Goal: Information Seeking & Learning: Find specific fact

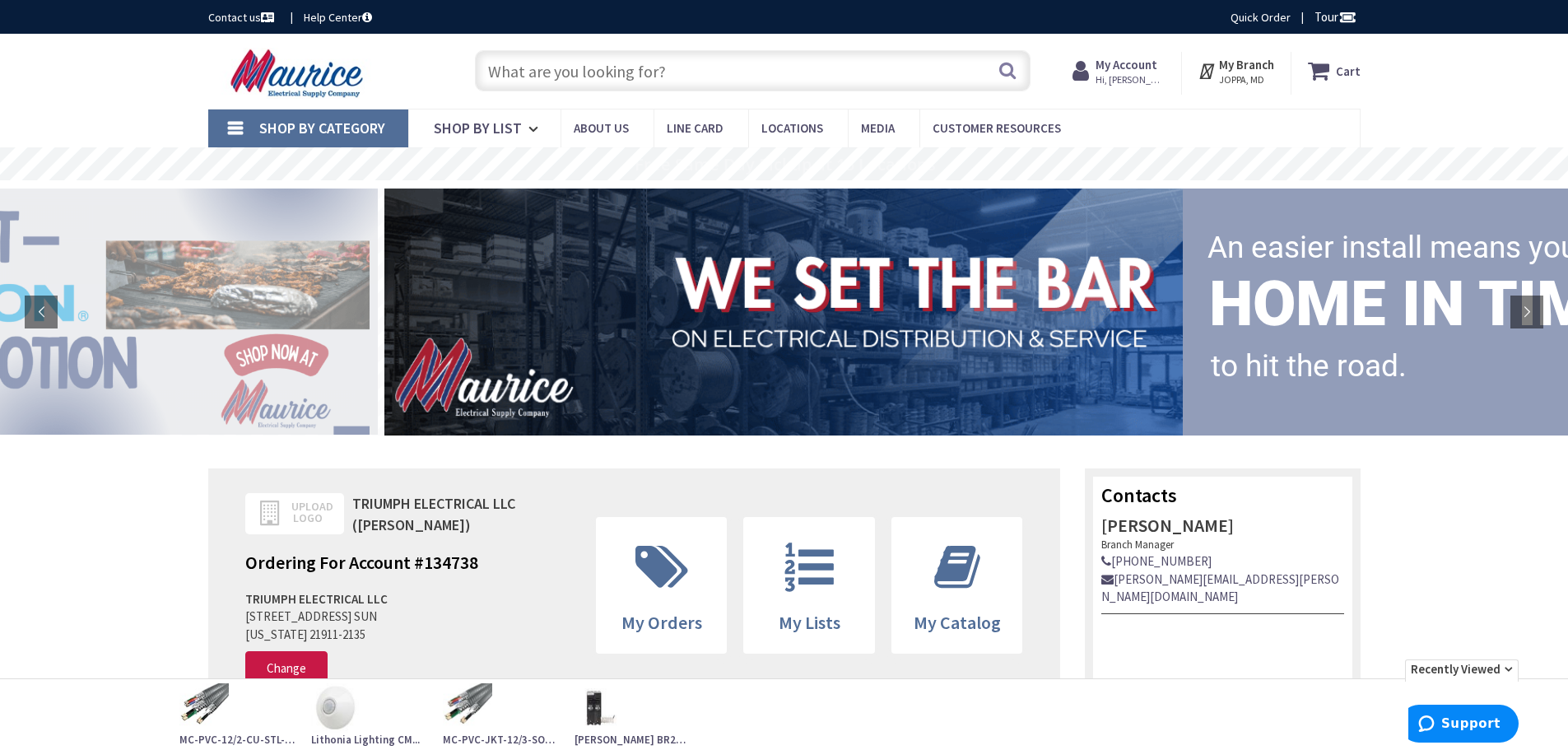
click at [526, 69] on input "text" at bounding box center [752, 71] width 556 height 41
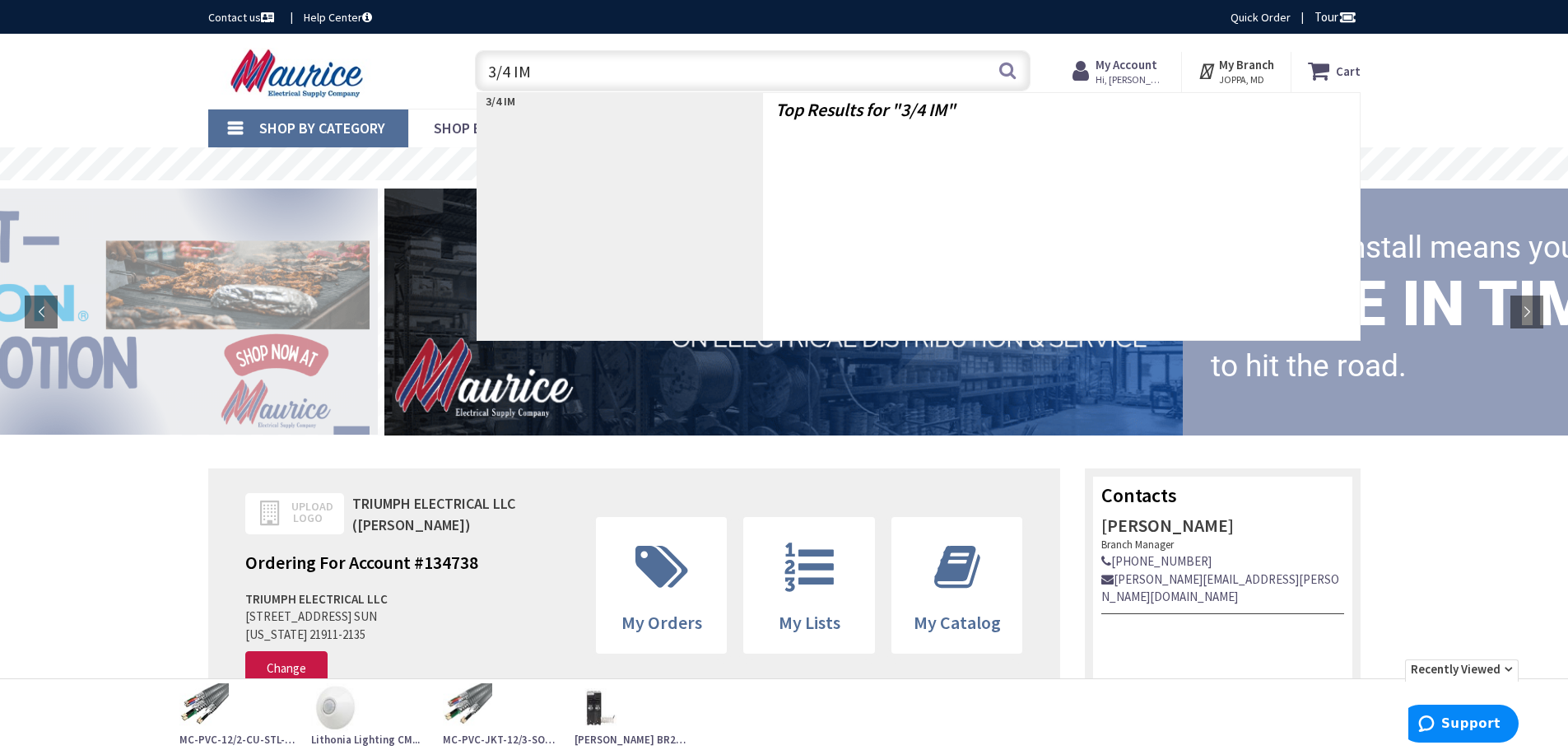
type input "3/4 IMC"
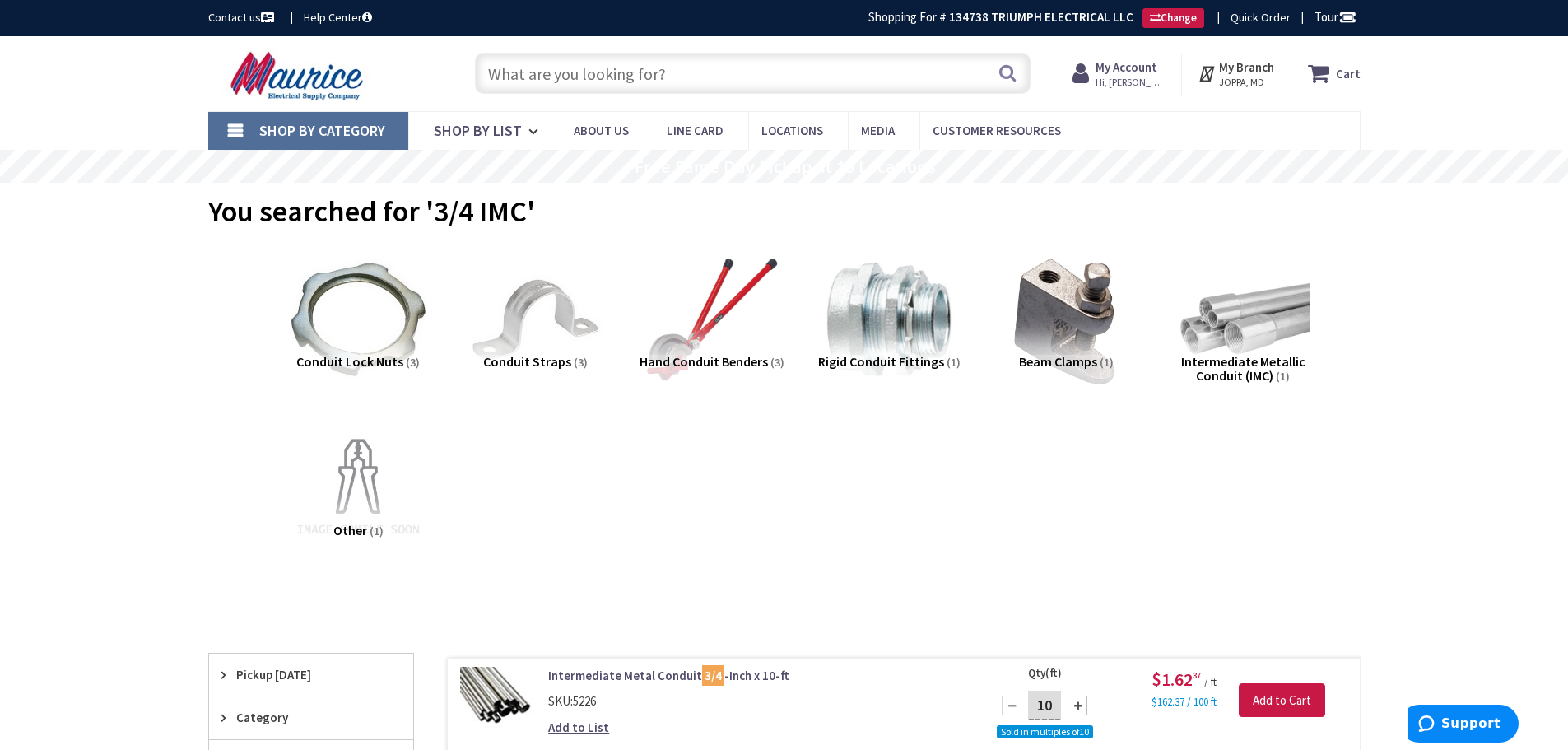
click at [509, 80] on input "text" at bounding box center [752, 73] width 556 height 41
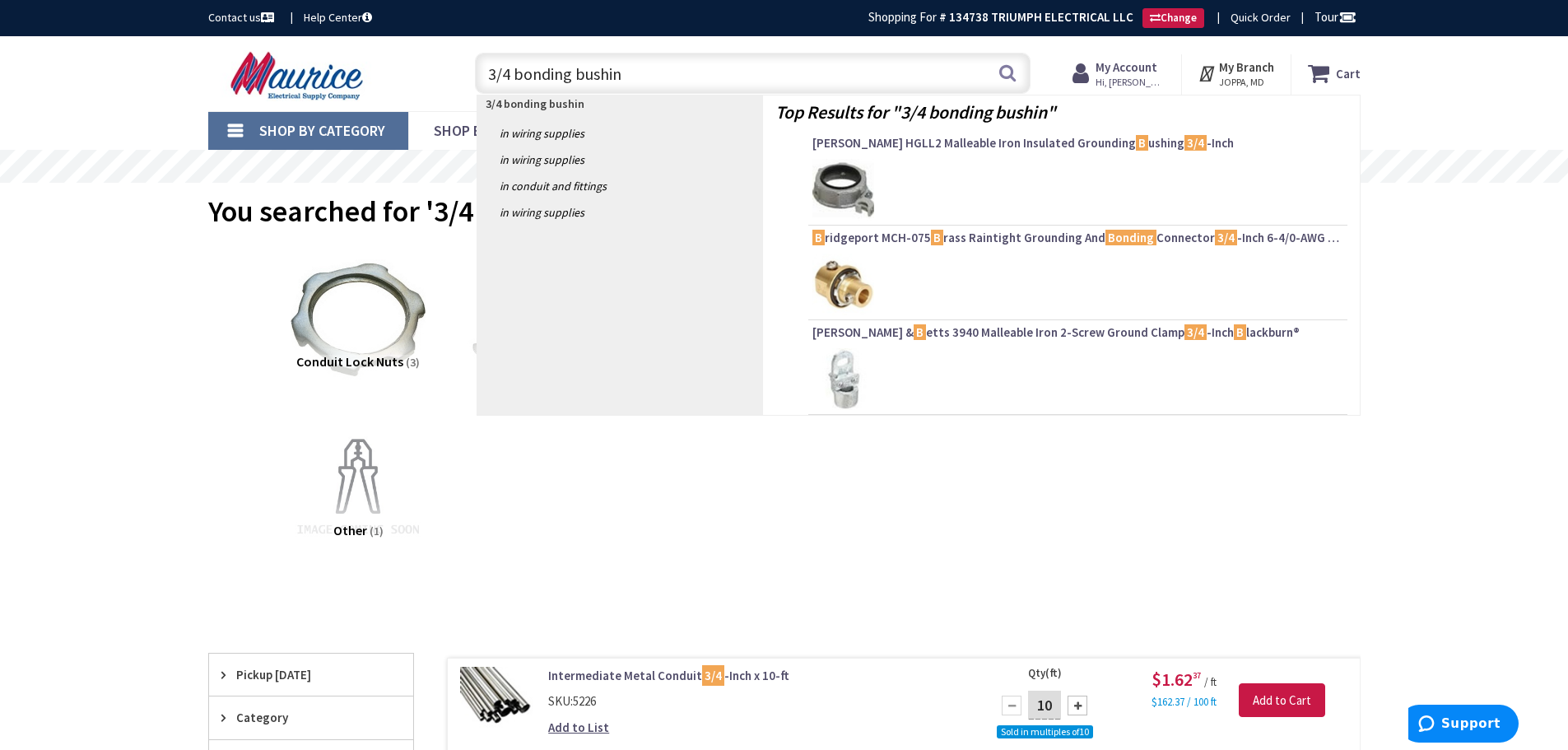
type input "3/4 bonding bushing"
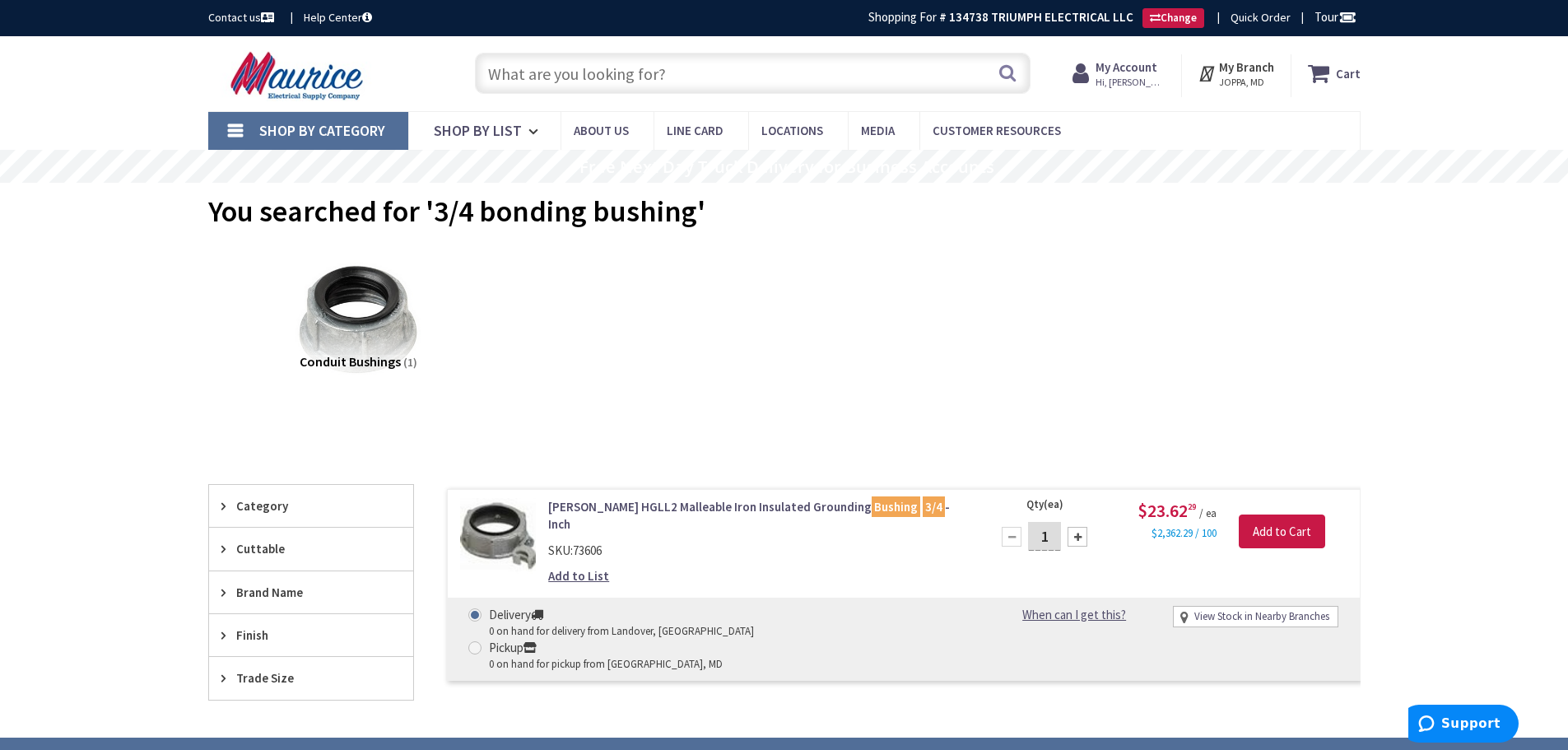
click at [557, 64] on input "text" at bounding box center [752, 73] width 556 height 41
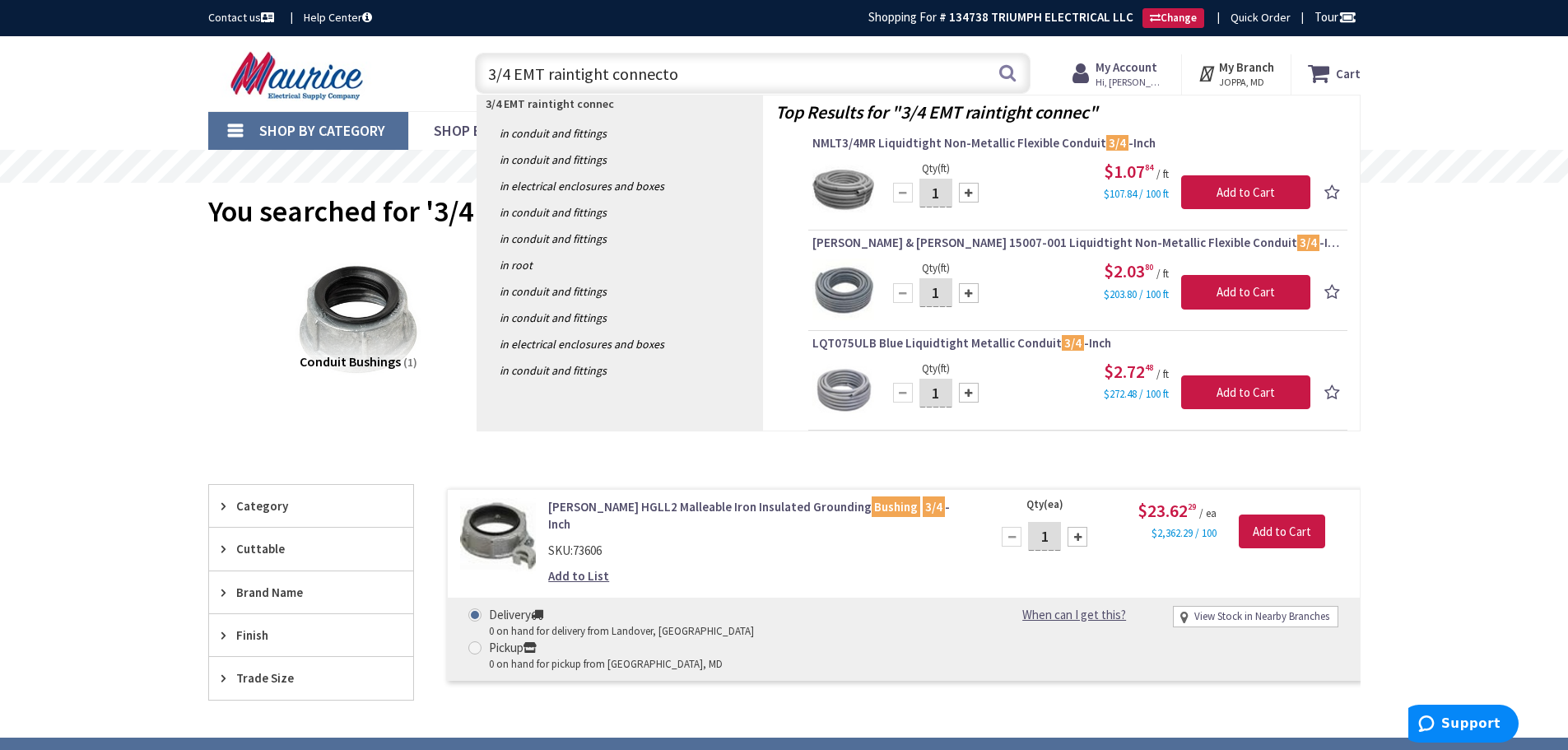
type input "3/4 EMT raintight connector"
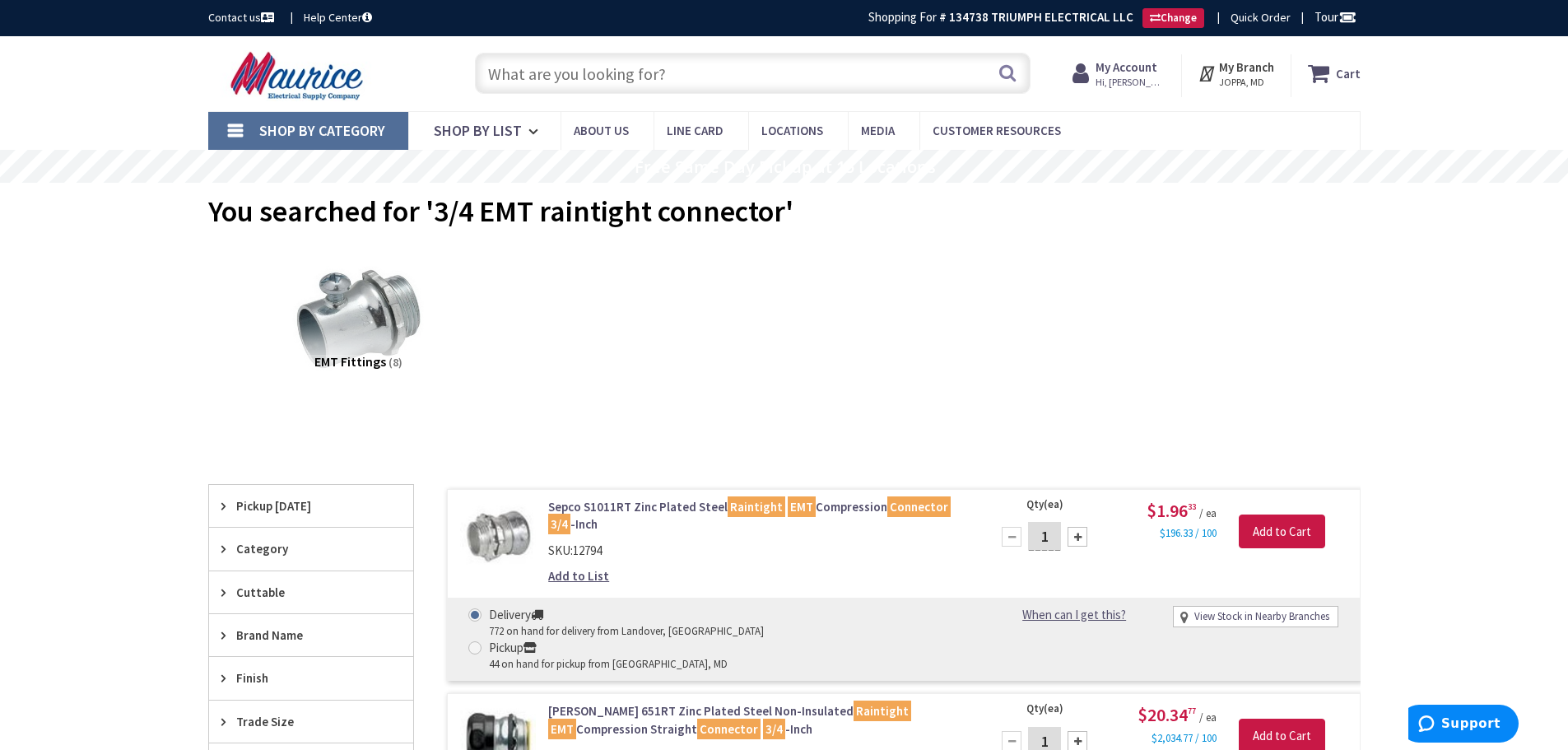
click at [566, 78] on input "text" at bounding box center [752, 73] width 556 height 41
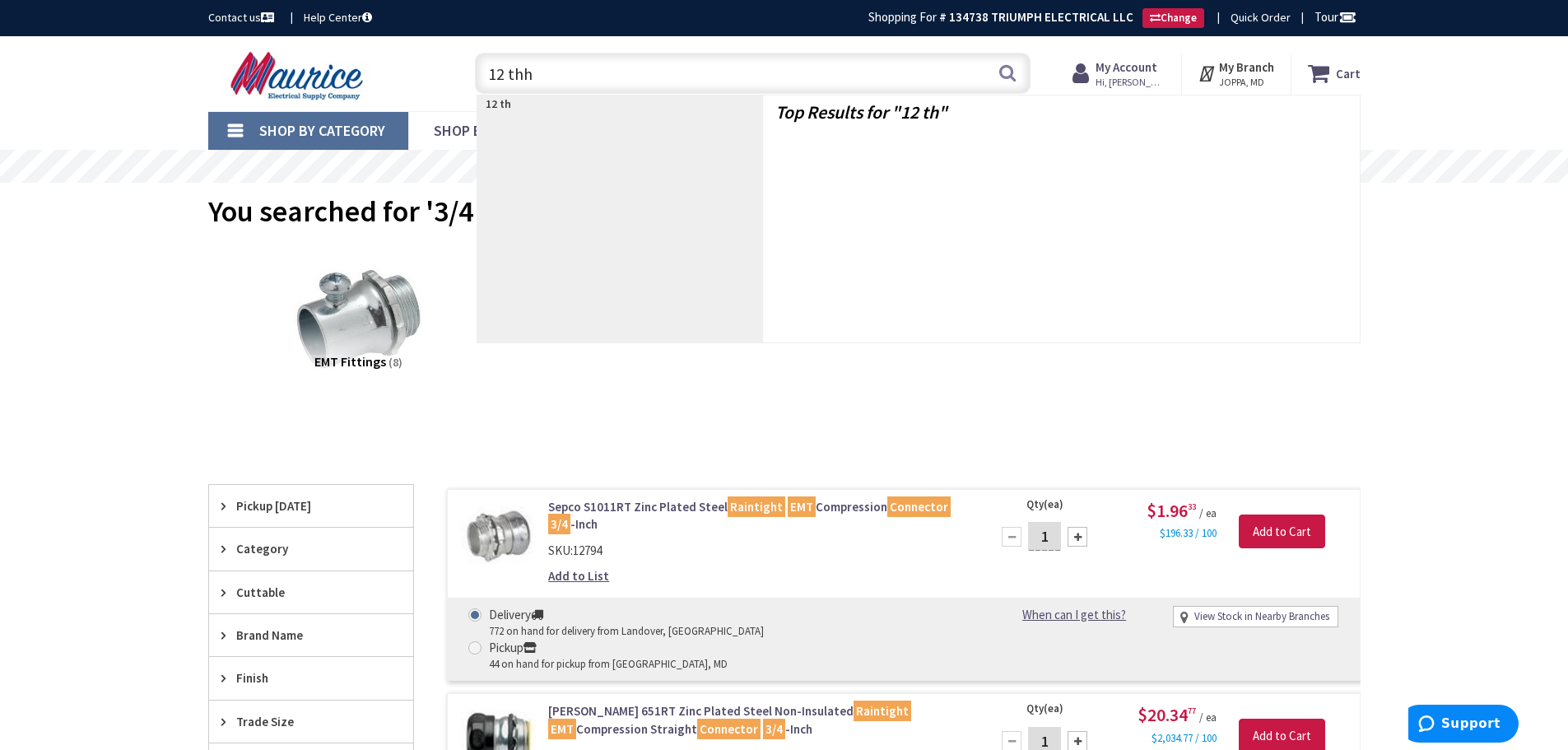
type input "12 thhn"
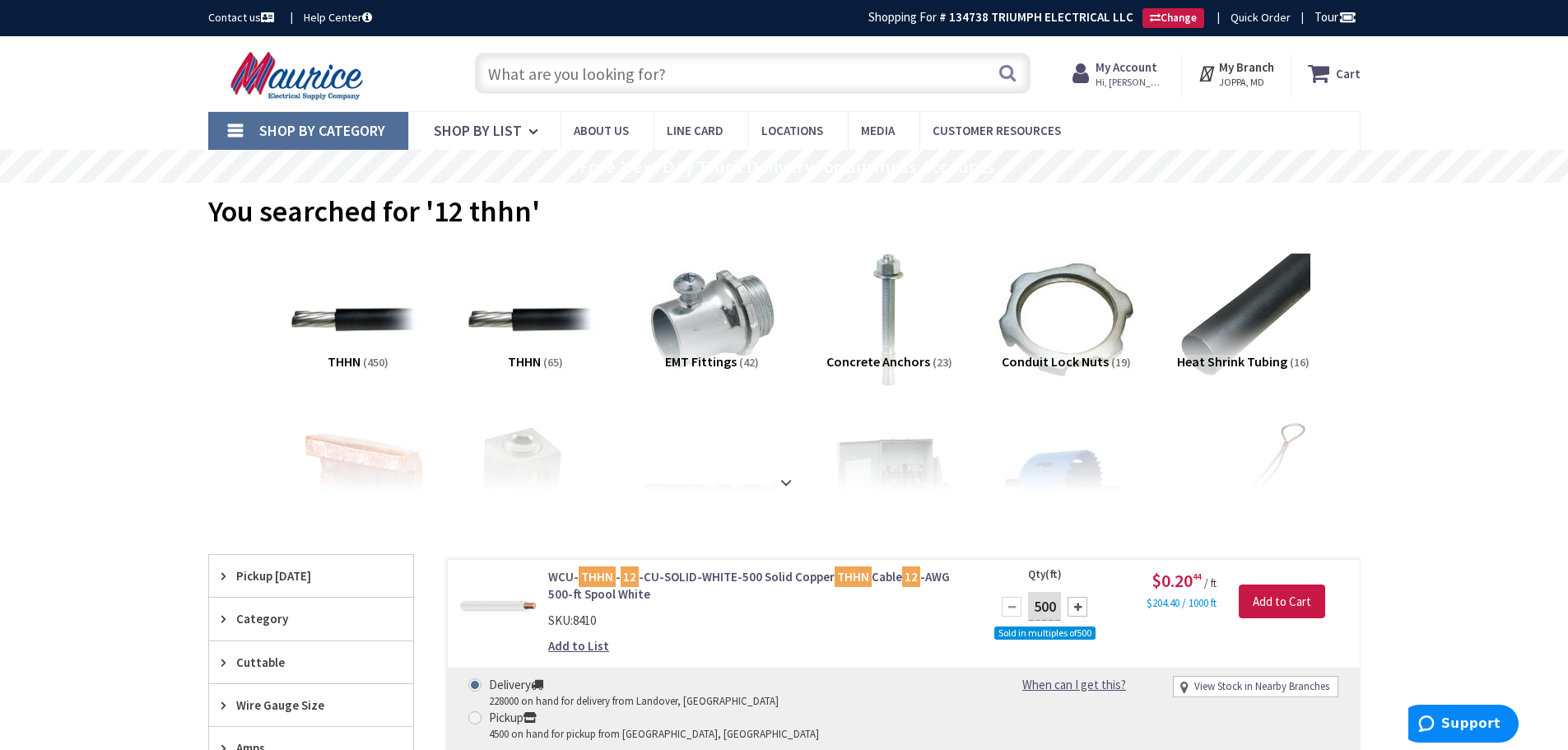
click at [555, 56] on input "text" at bounding box center [752, 73] width 556 height 41
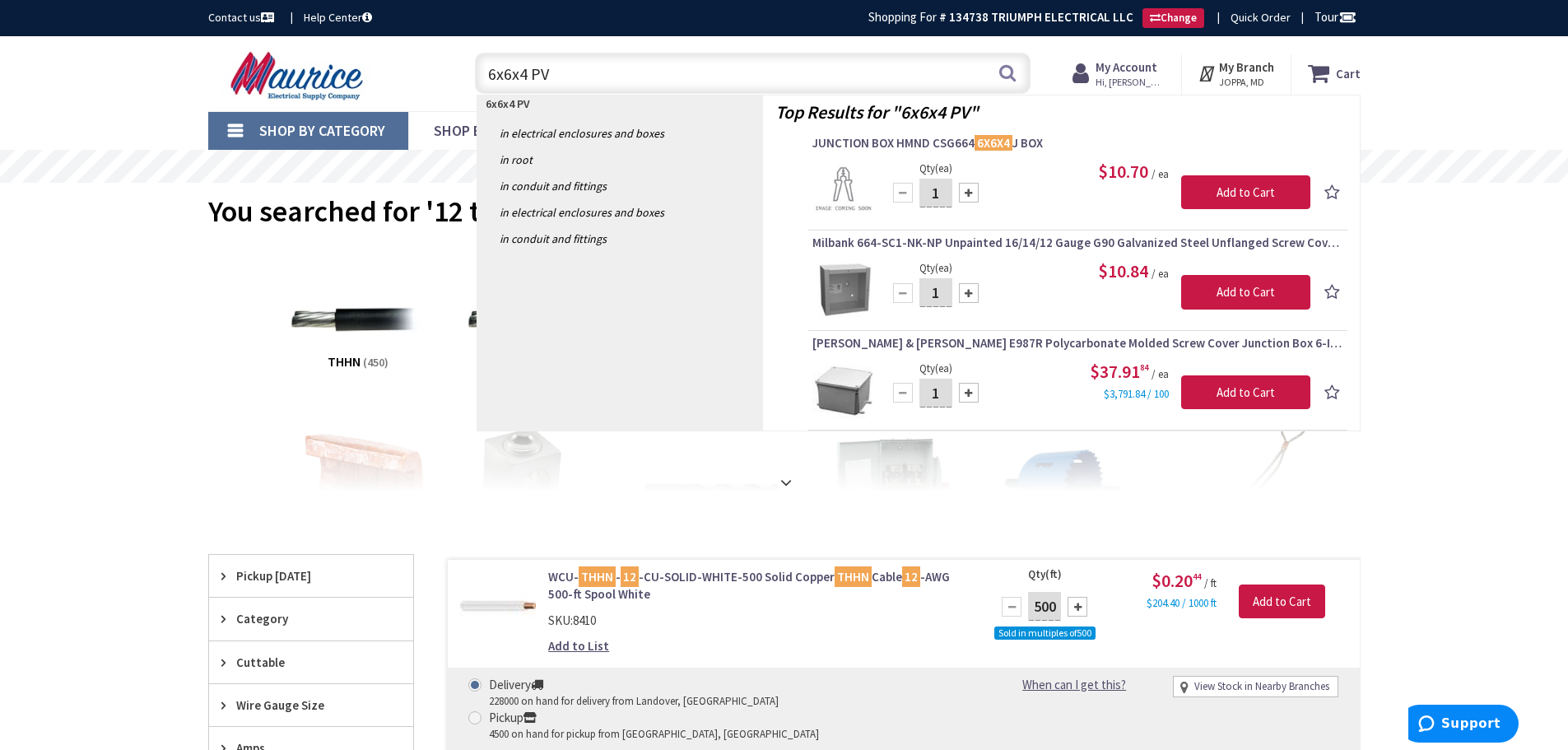
type input "6x6x4 PVC"
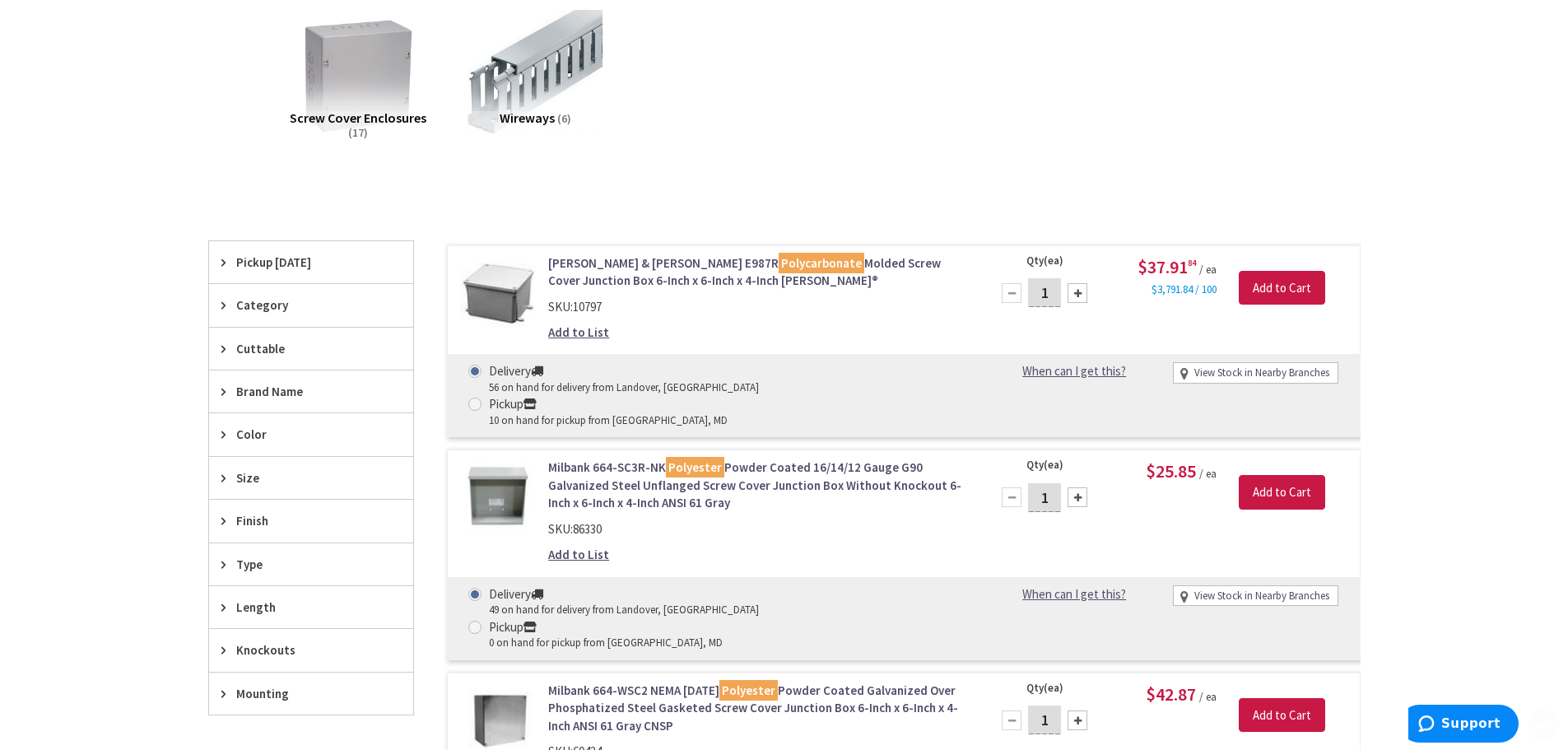
scroll to position [247, 0]
